Goal: Transaction & Acquisition: Purchase product/service

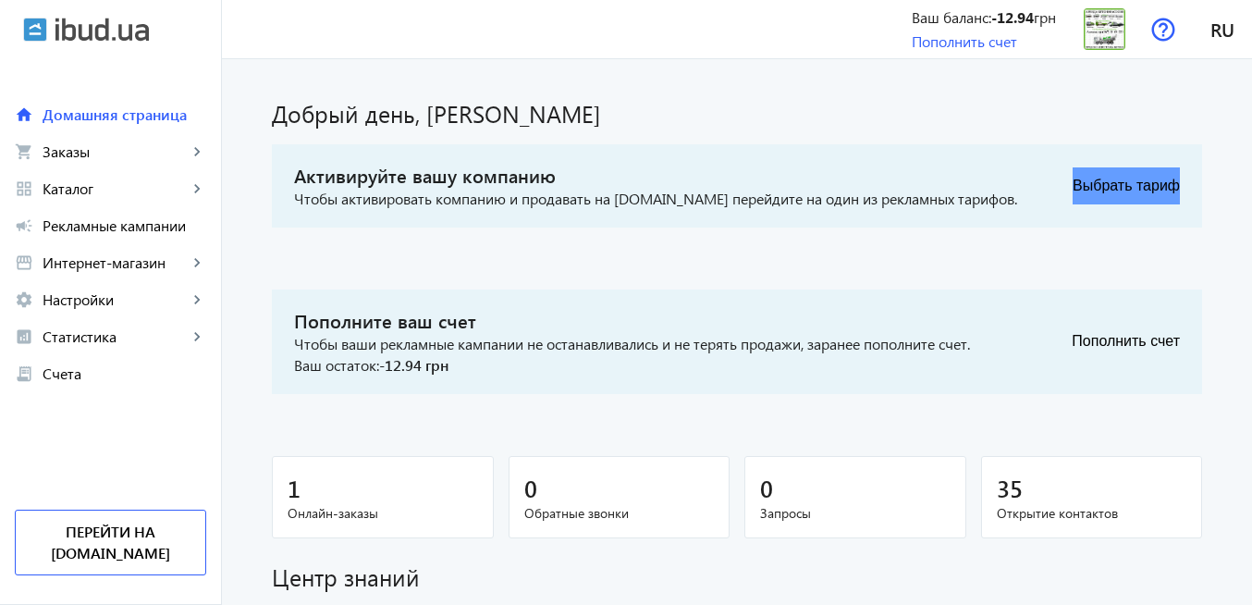
click at [1133, 187] on button "Выбрать тариф" at bounding box center [1126, 185] width 107 height 37
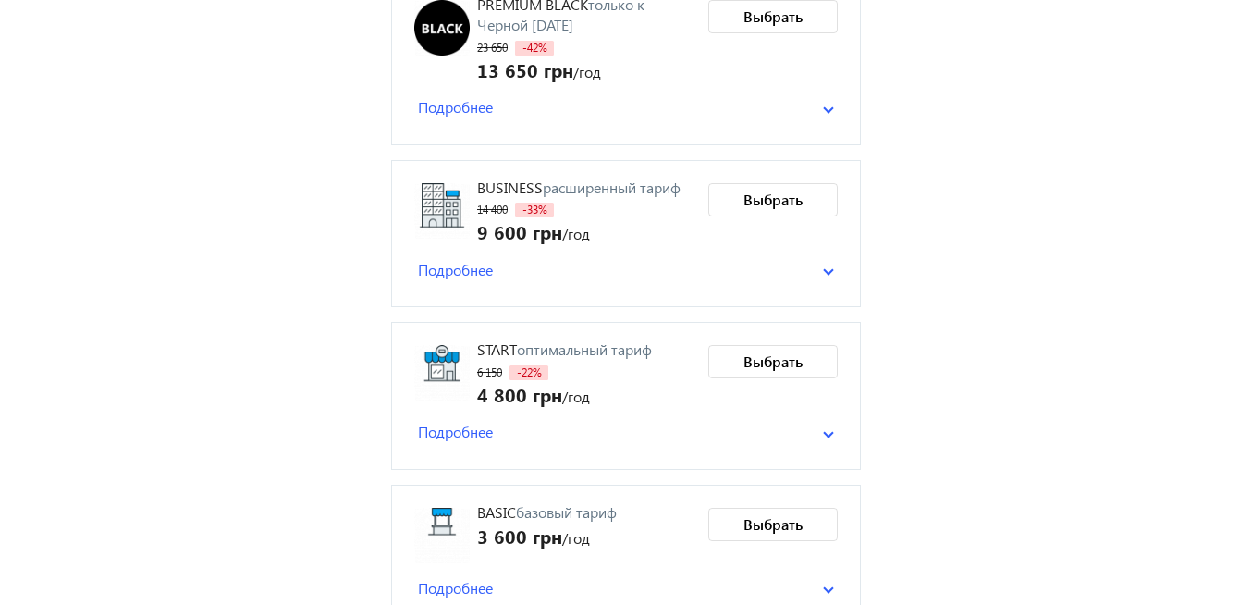
scroll to position [222, 0]
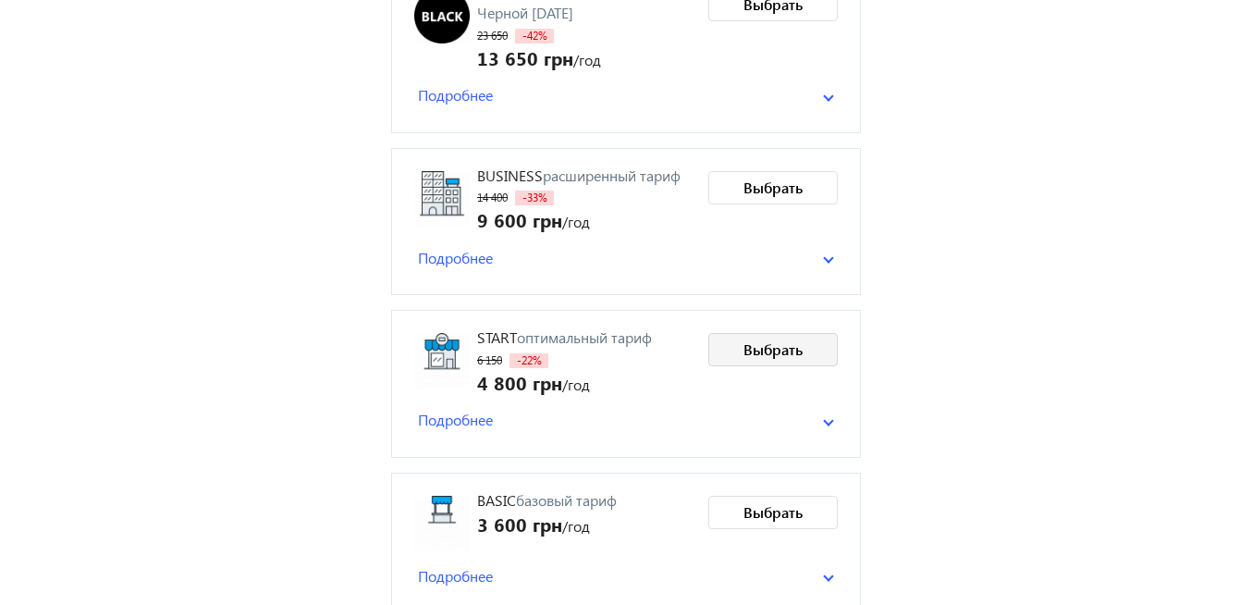
click at [757, 351] on span "Выбрать" at bounding box center [773, 349] width 59 height 20
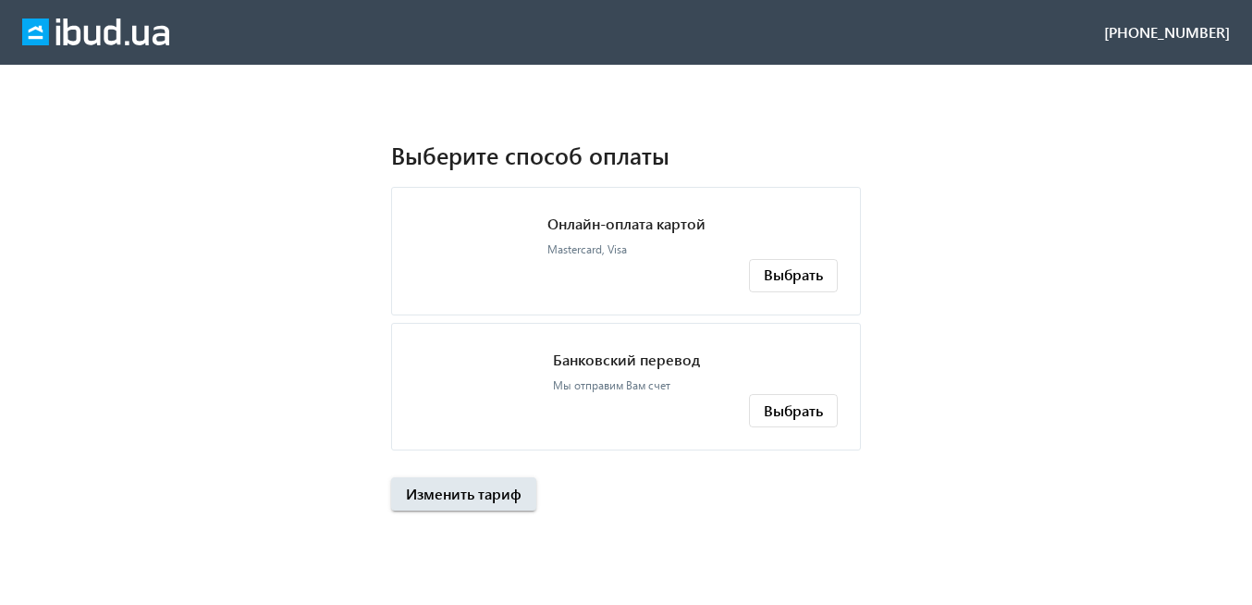
scroll to position [0, 0]
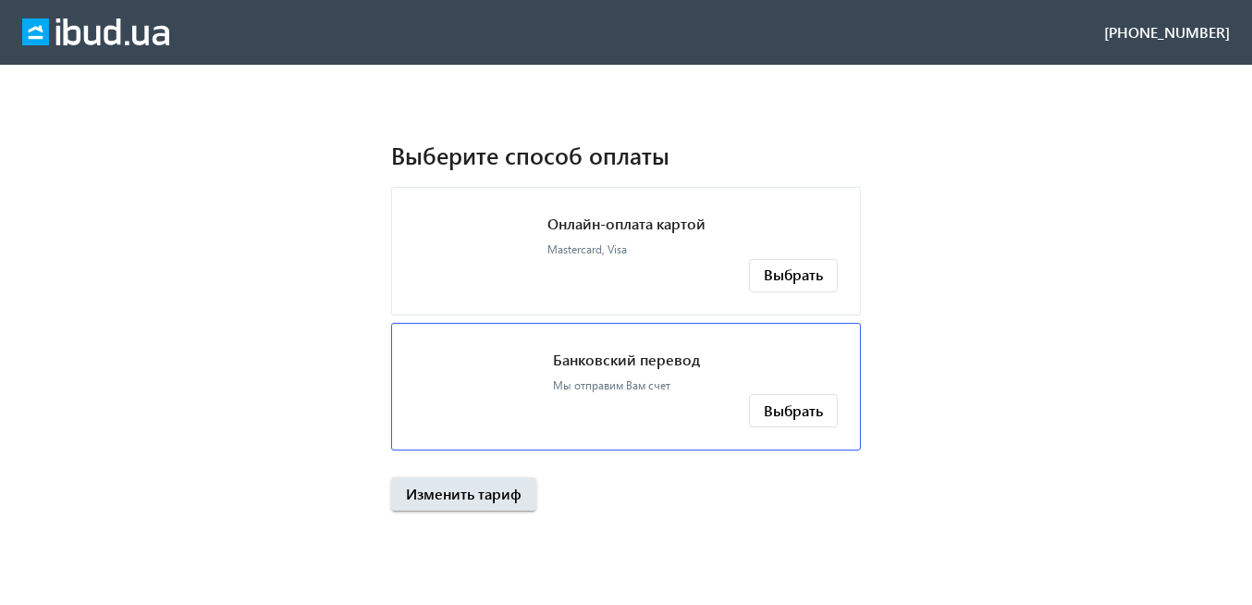
click at [663, 370] on div "Банковский перевод Мы отправим Вам счет" at bounding box center [626, 370] width 147 height 49
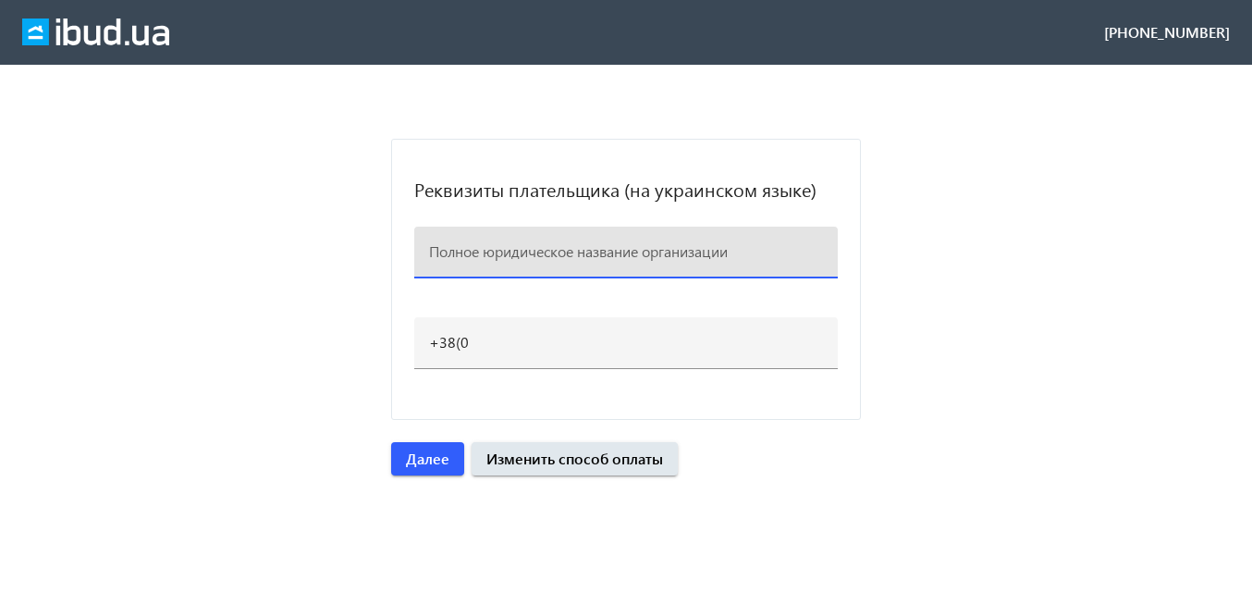
click at [533, 258] on input at bounding box center [626, 250] width 394 height 19
paste input "ТОВ "ВК Сервіс Україна""
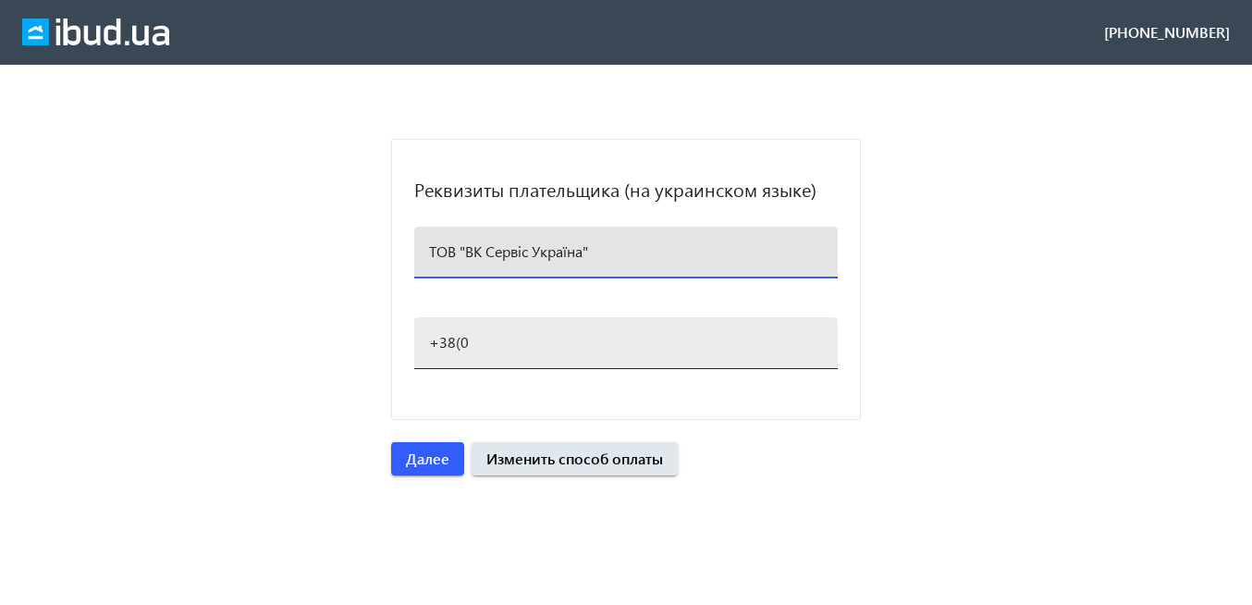
type input "ТОВ "ВК Сервіс Україна""
click at [474, 343] on input "+38(0" at bounding box center [626, 341] width 394 height 19
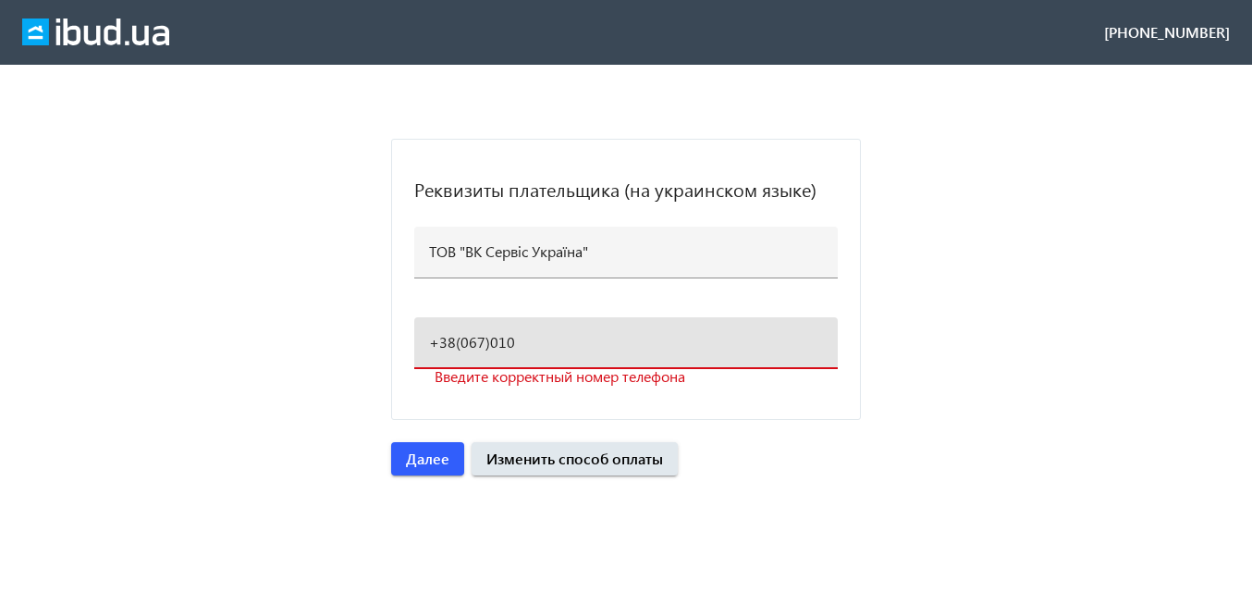
type input "[PHONE_NUMBER]"
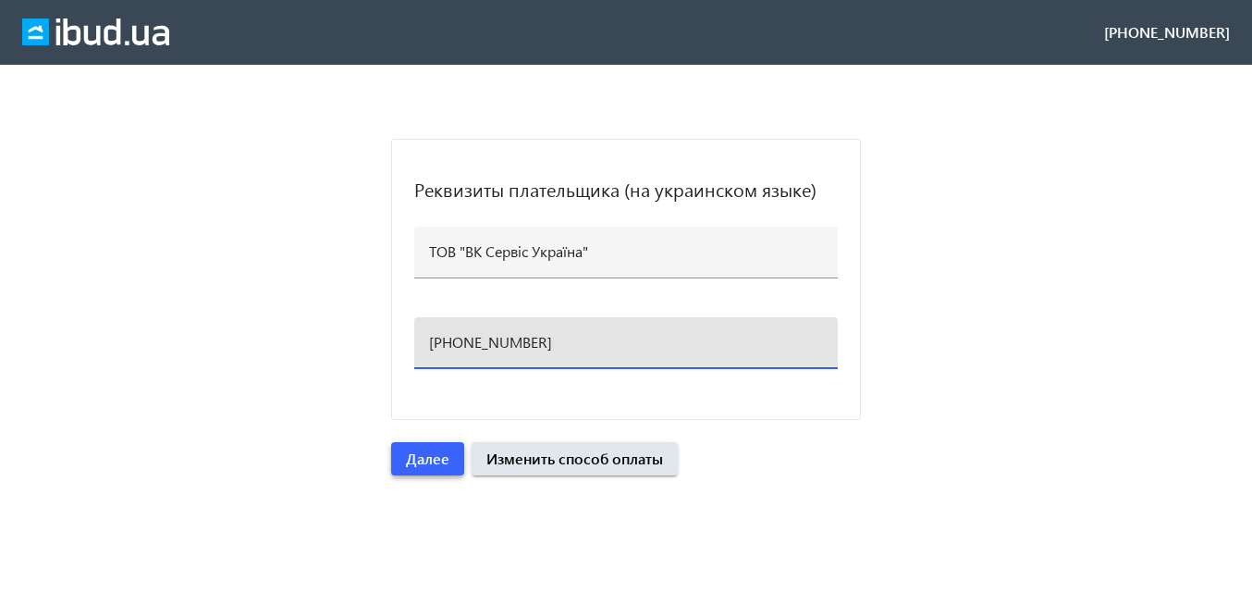
click at [442, 462] on span "Далее" at bounding box center [427, 459] width 43 height 20
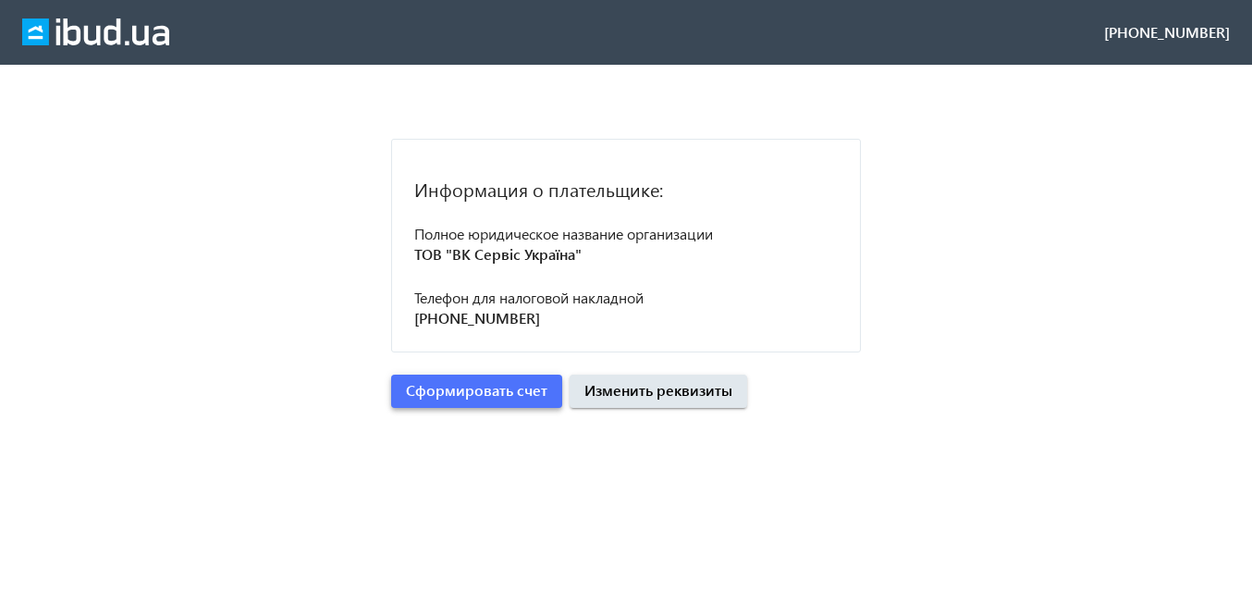
click at [505, 387] on span "Сформировать счет" at bounding box center [477, 390] width 142 height 20
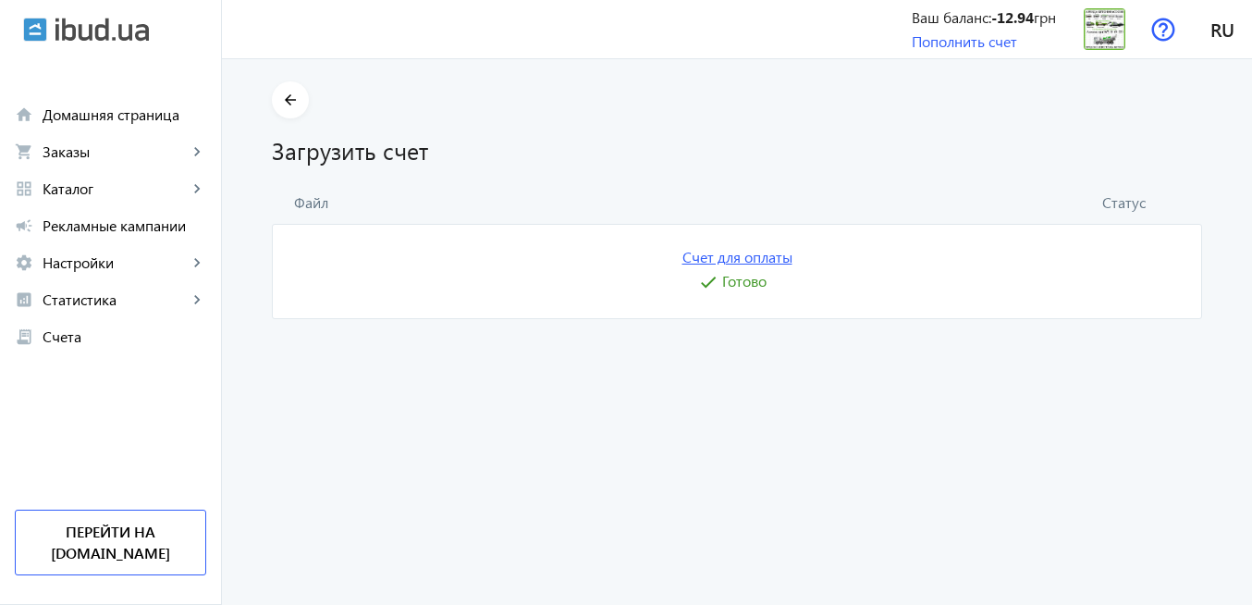
click at [740, 258] on link "Счет для оплаты" at bounding box center [738, 257] width 110 height 20
click at [1104, 42] on img at bounding box center [1105, 29] width 42 height 42
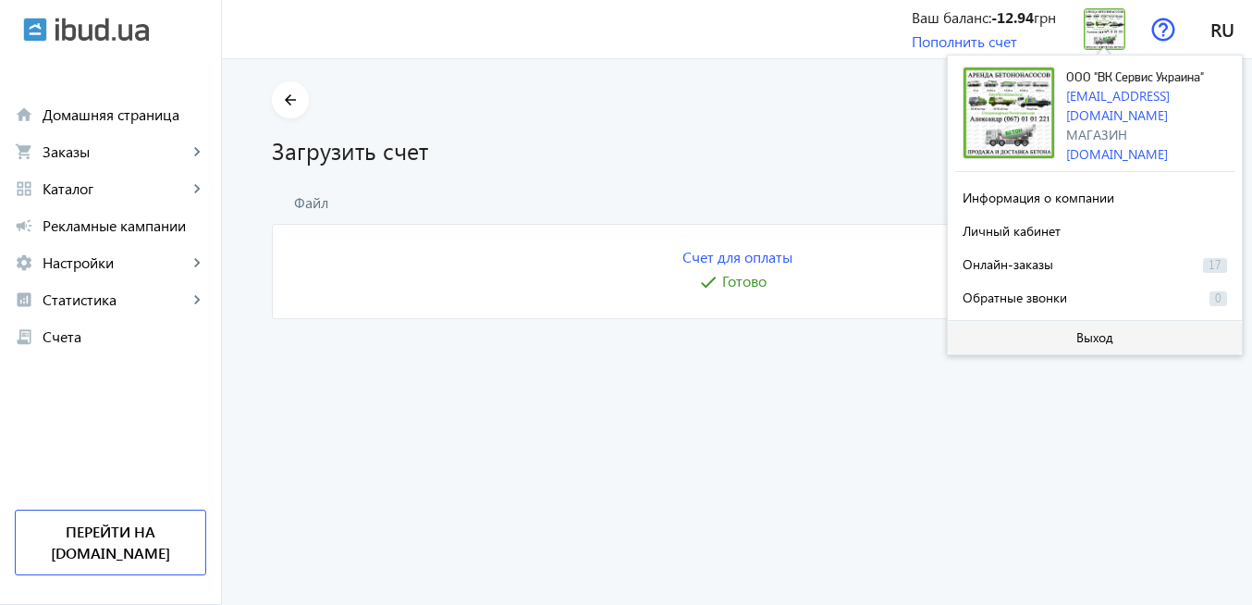
click at [1078, 348] on span at bounding box center [1095, 337] width 294 height 44
